Goal: Information Seeking & Learning: Learn about a topic

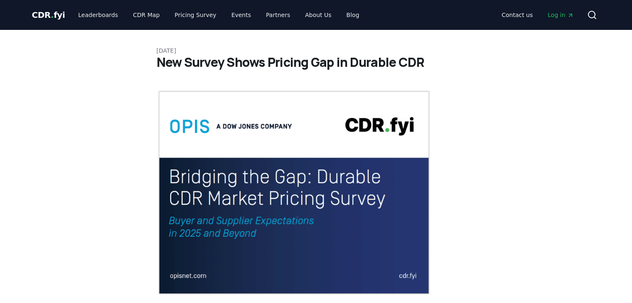
scroll to position [831, 0]
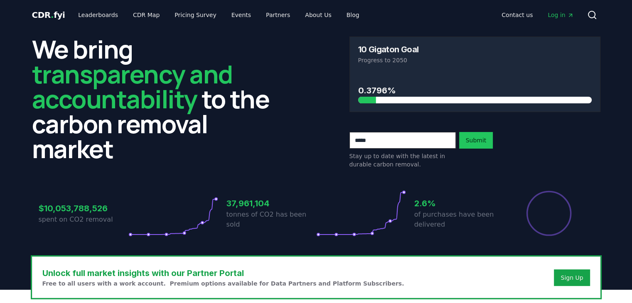
click at [412, 80] on div "0.3796%" at bounding box center [475, 88] width 234 height 31
click at [419, 209] on h3 "2.6%" at bounding box center [459, 203] width 90 height 12
click at [527, 208] on icon "Percentage of sales delivered" at bounding box center [549, 213] width 47 height 47
drag, startPoint x: 550, startPoint y: 215, endPoint x: 542, endPoint y: 219, distance: 9.3
click at [550, 217] on icon "Percentage of sales delivered" at bounding box center [549, 213] width 47 height 47
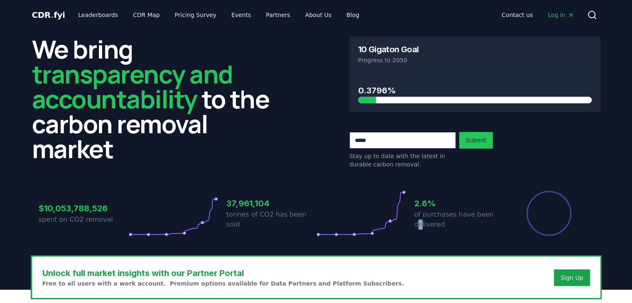
click at [419, 221] on p "of purchases have been delivered" at bounding box center [459, 220] width 90 height 20
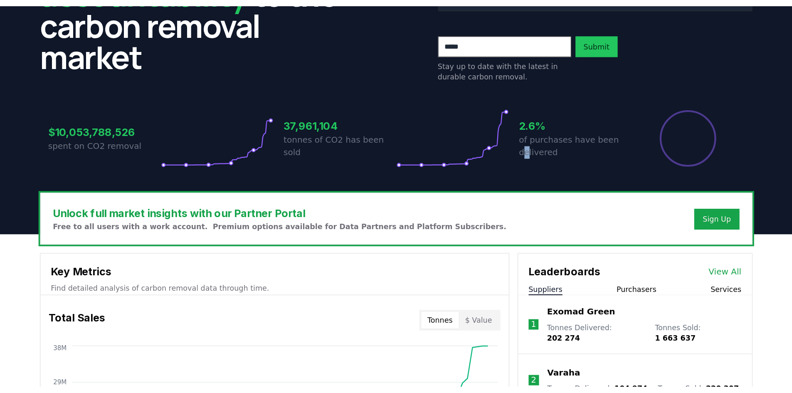
scroll to position [125, 0]
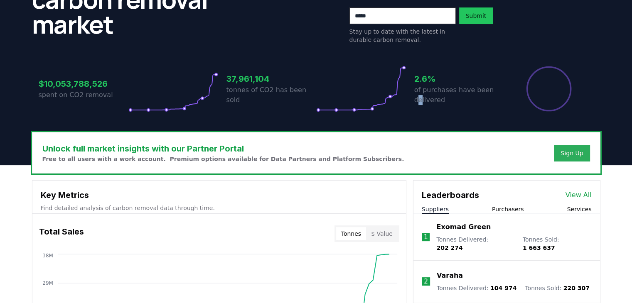
click at [589, 153] on button "Sign Up" at bounding box center [572, 153] width 36 height 17
click at [575, 150] on div "Sign Up" at bounding box center [572, 153] width 22 height 8
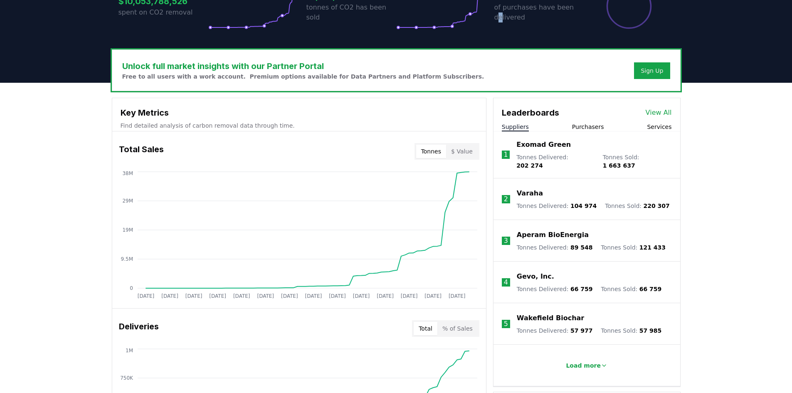
scroll to position [208, 0]
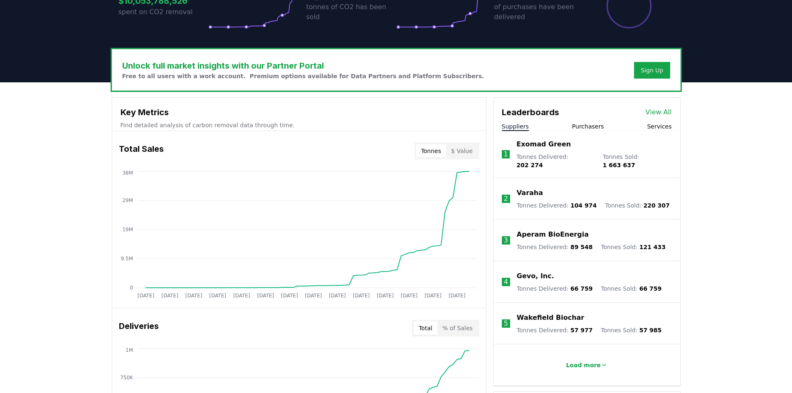
click at [632, 108] on div "Leaderboards View All" at bounding box center [586, 108] width 187 height 21
click at [632, 112] on link "View All" at bounding box center [658, 112] width 26 height 10
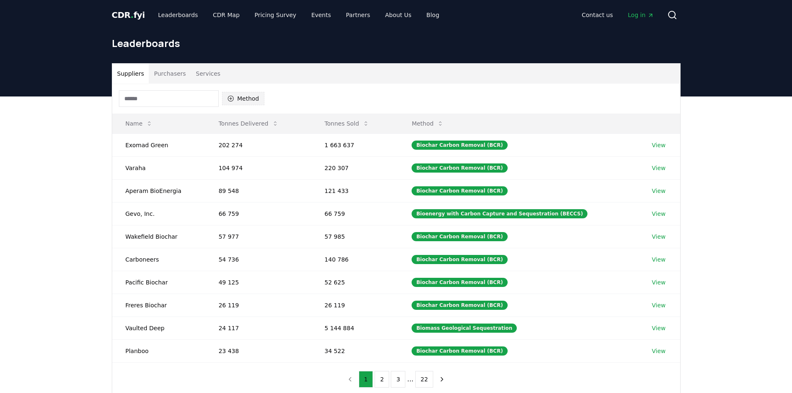
click at [232, 97] on icon "button" at bounding box center [230, 98] width 7 height 7
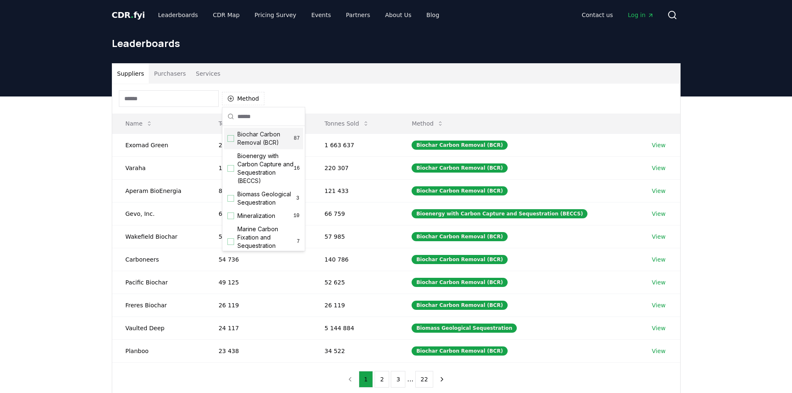
click at [241, 140] on span "Biochar Carbon Removal (BCR)" at bounding box center [265, 138] width 57 height 17
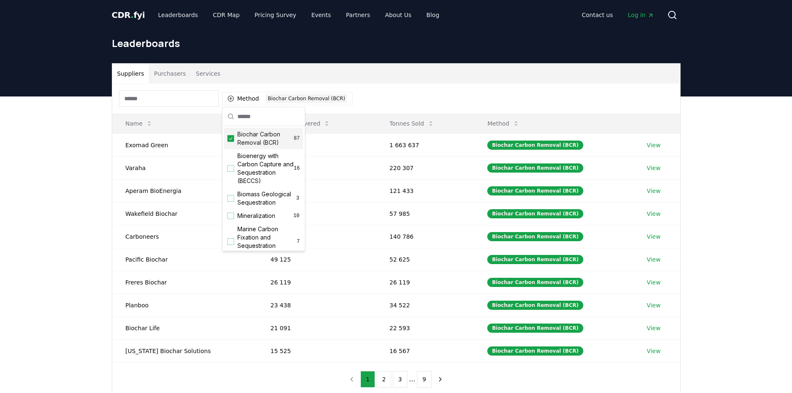
click at [385, 96] on div "Method 1 Biochar Carbon Removal (BCR)" at bounding box center [396, 99] width 568 height 30
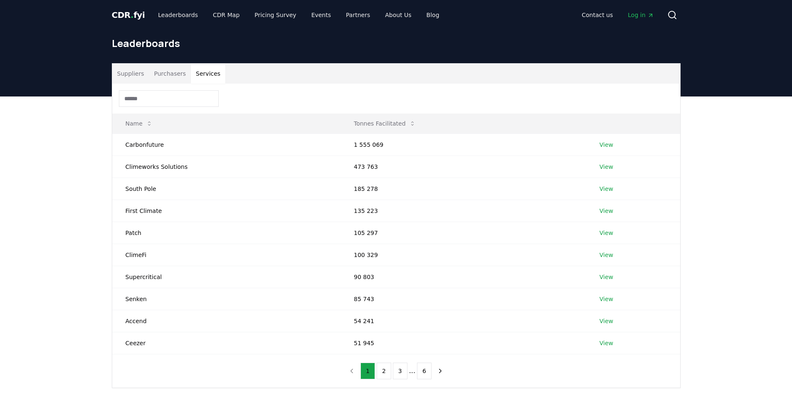
click at [200, 79] on button "Services" at bounding box center [208, 74] width 34 height 20
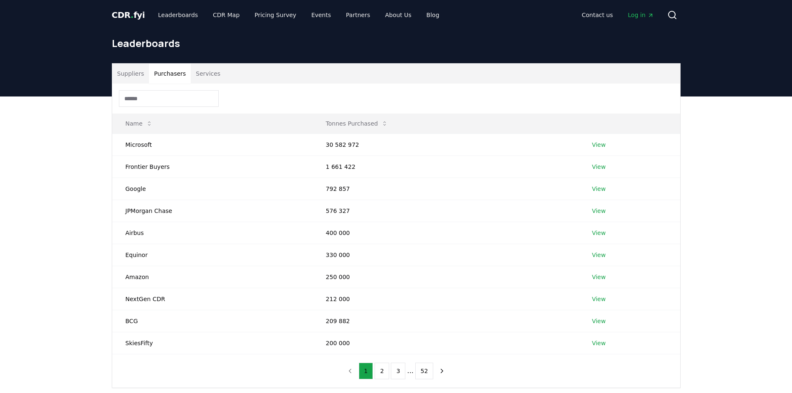
click at [171, 74] on button "Purchasers" at bounding box center [170, 74] width 42 height 20
click at [138, 73] on button "Suppliers" at bounding box center [130, 74] width 37 height 20
click at [180, 71] on button "Purchasers" at bounding box center [170, 74] width 42 height 20
click at [141, 78] on button "Suppliers" at bounding box center [130, 74] width 37 height 20
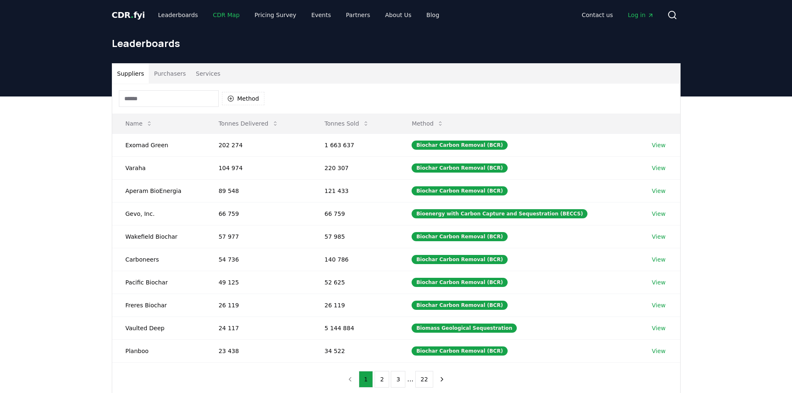
click at [217, 12] on link "CDR Map" at bounding box center [226, 14] width 40 height 15
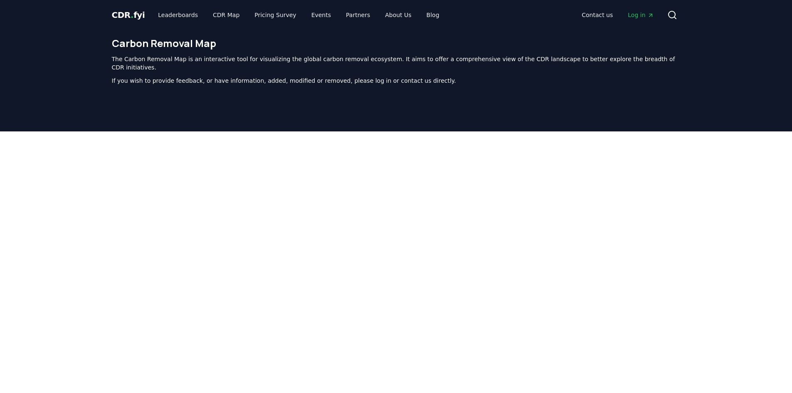
click at [140, 11] on div "CDR . fyi Leaderboards CDR Map Pricing Survey Events Partners About Us Blog" at bounding box center [279, 14] width 334 height 15
click at [255, 19] on link "Pricing Survey" at bounding box center [275, 14] width 55 height 15
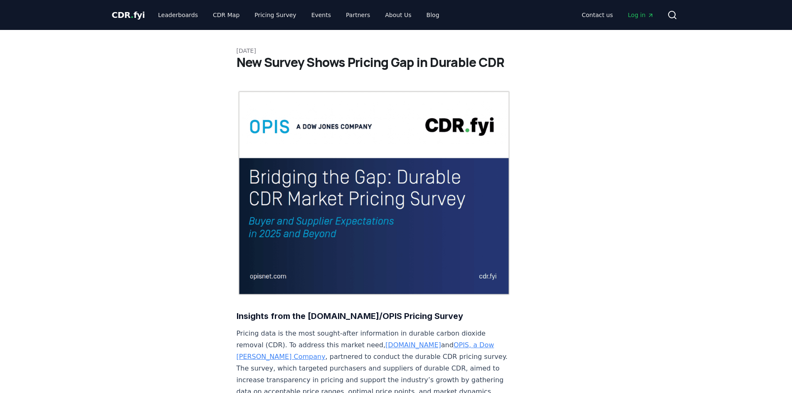
click at [120, 15] on span "CDR . fyi" at bounding box center [128, 15] width 33 height 10
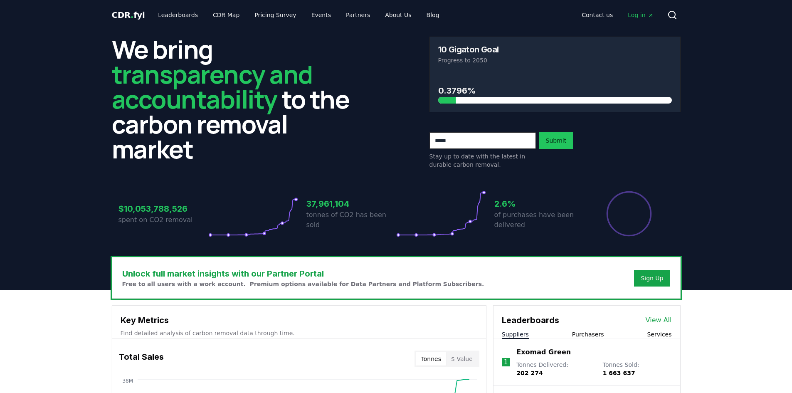
click at [459, 101] on div at bounding box center [555, 100] width 234 height 7
click at [460, 51] on h3 "10 Gigaton Goal" at bounding box center [468, 49] width 61 height 8
click at [458, 66] on div "10 Gigaton Goal Progress to 2050" at bounding box center [555, 55] width 250 height 36
click at [458, 64] on p "Progress to 2050" at bounding box center [555, 60] width 234 height 8
click at [449, 106] on div "0.3796%" at bounding box center [555, 92] width 250 height 39
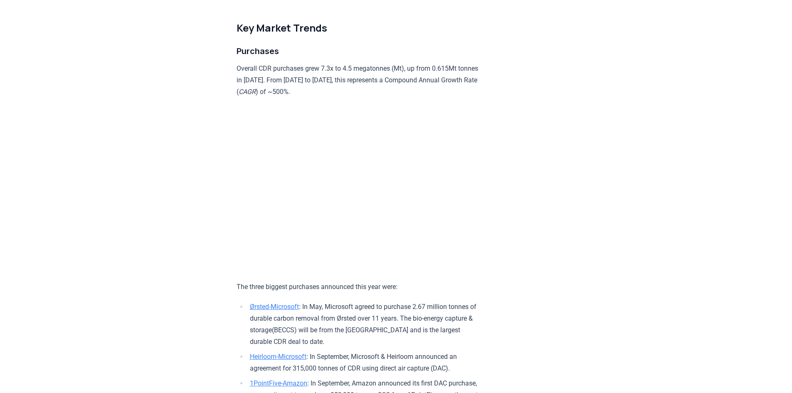
scroll to position [831, 0]
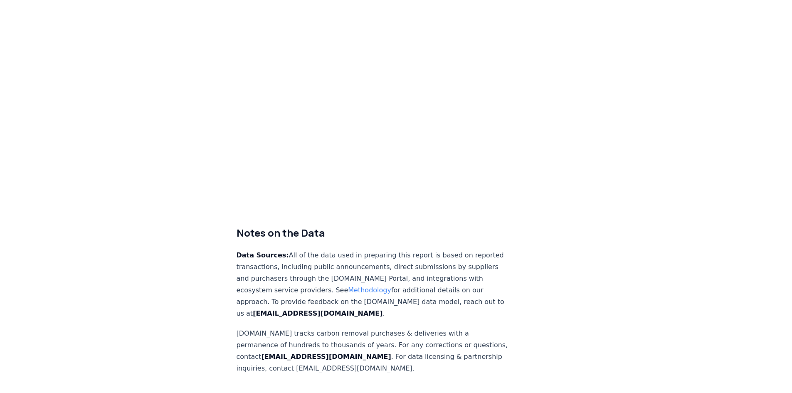
scroll to position [5154, 0]
